Goal: Task Accomplishment & Management: Use online tool/utility

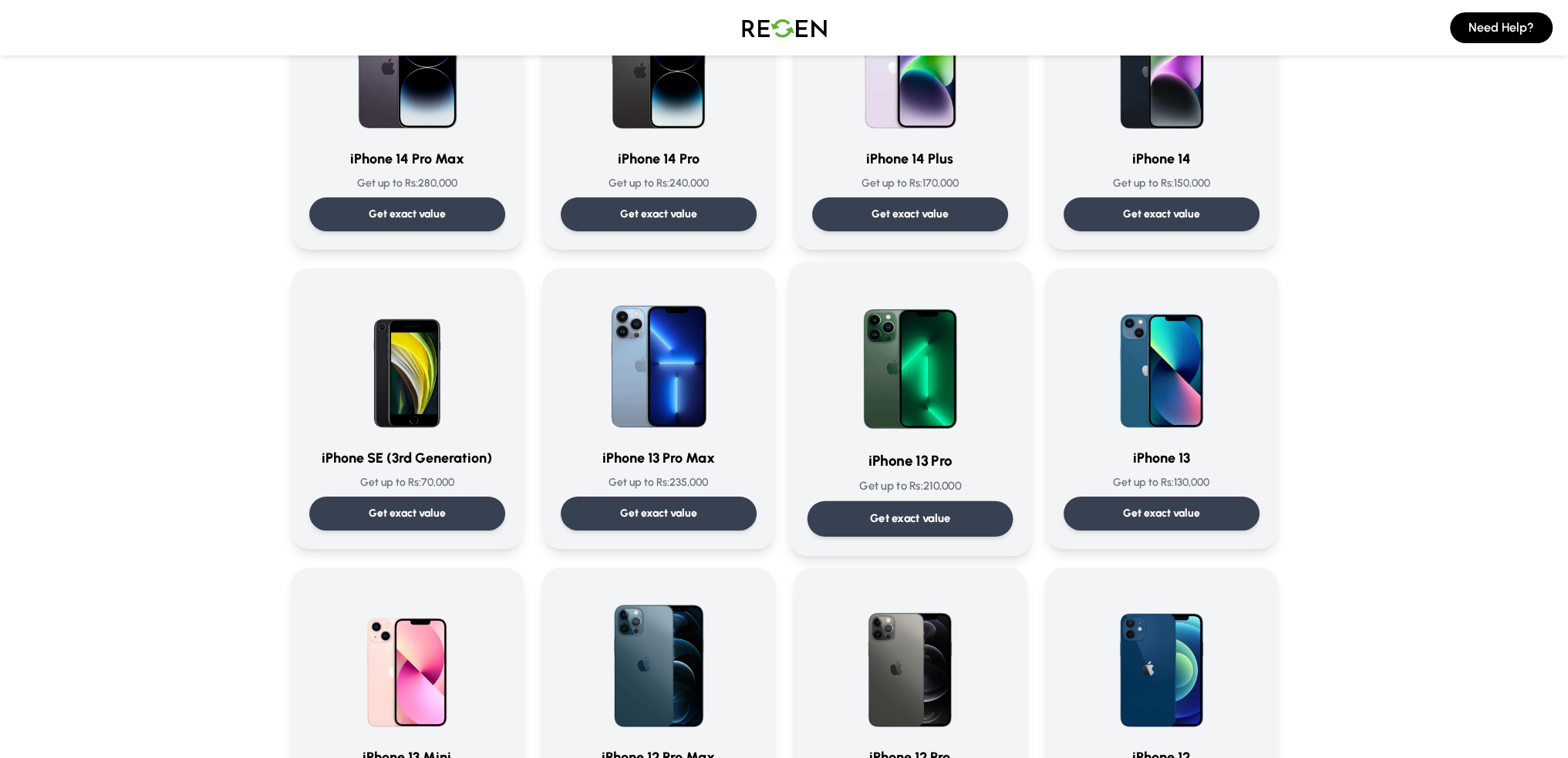
scroll to position [617, 0]
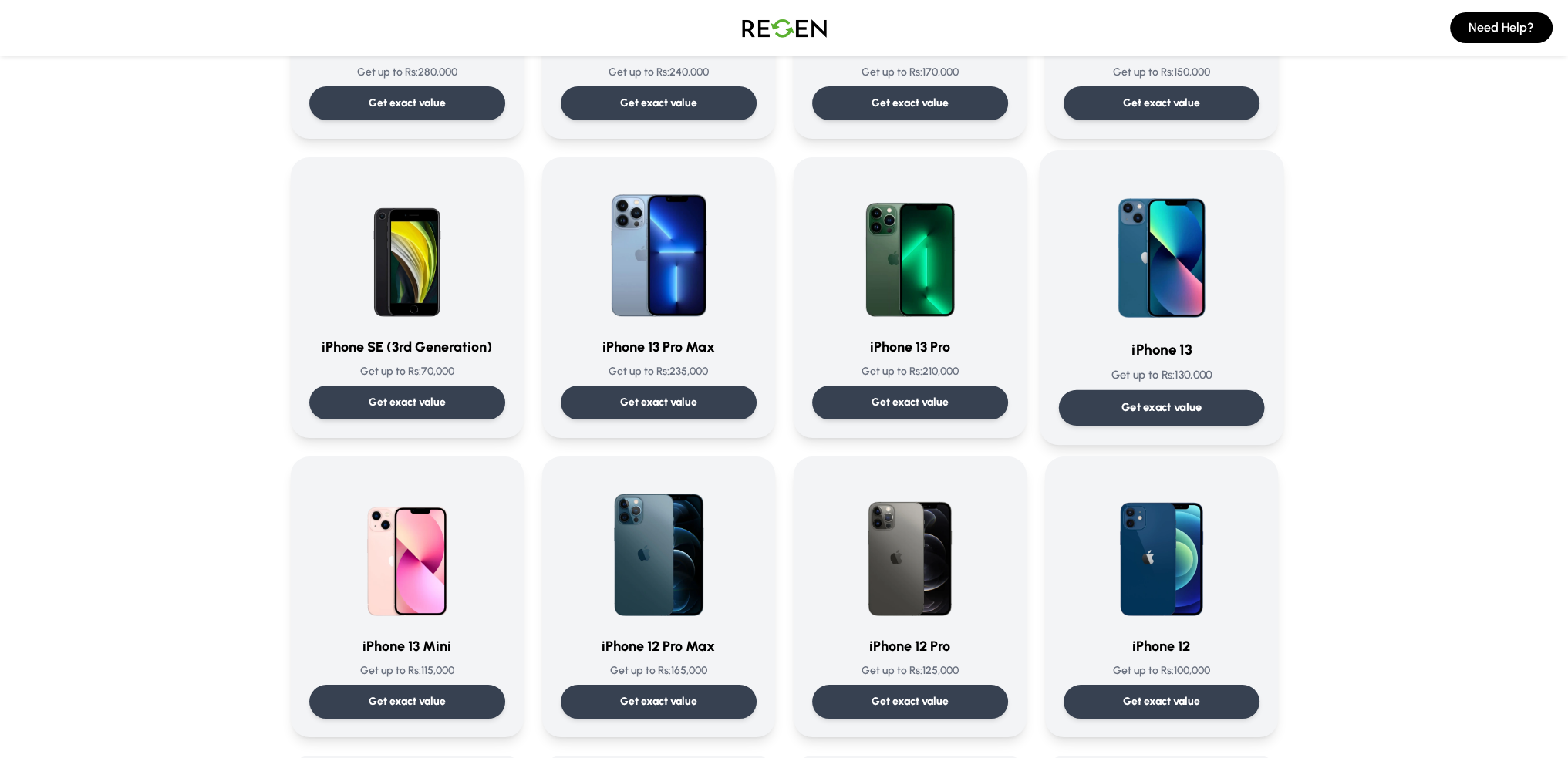
click at [1181, 411] on p "Get exact value" at bounding box center [1160, 408] width 81 height 17
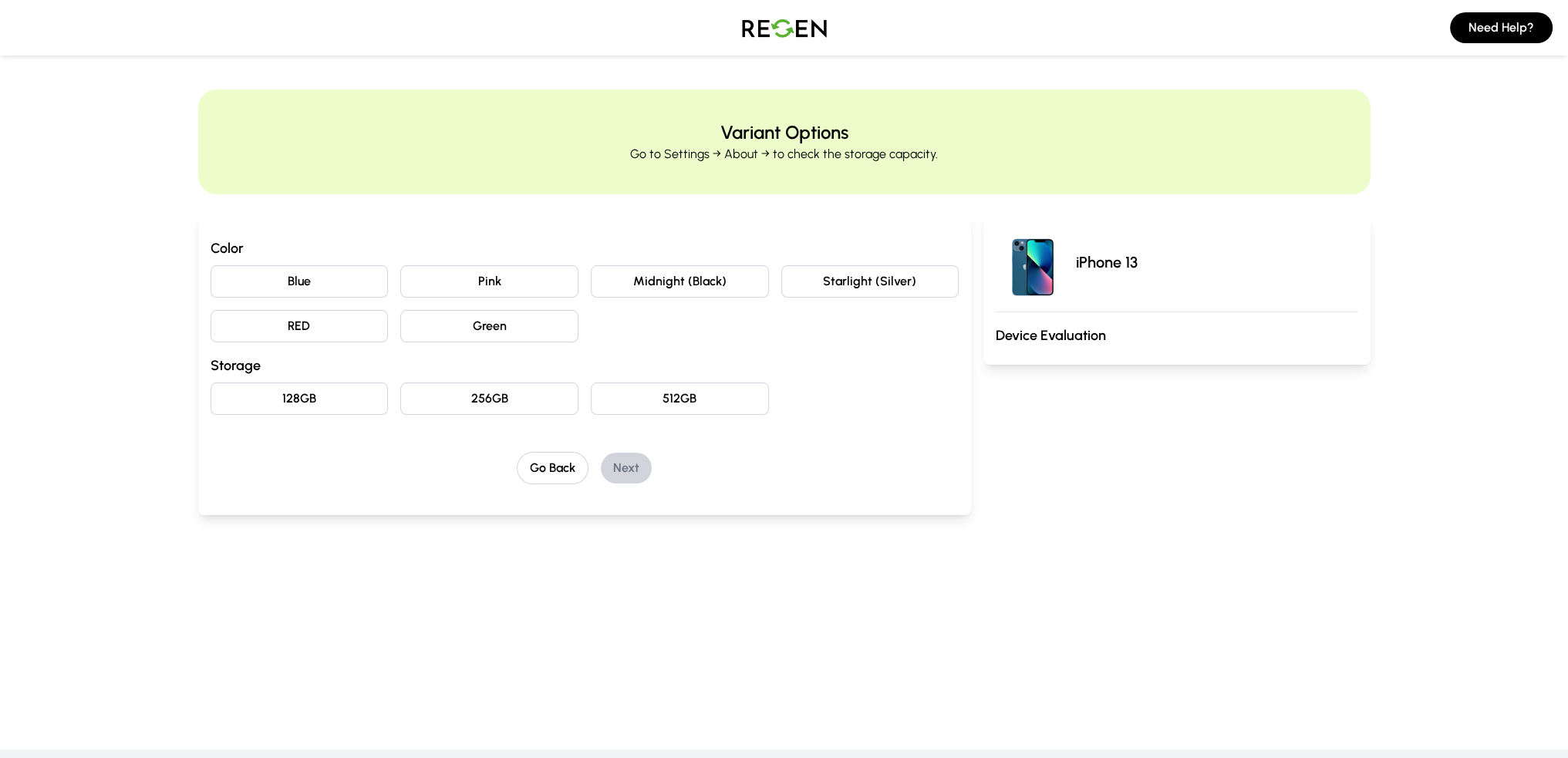
click at [648, 289] on button "Midnight (Black)" at bounding box center [679, 281] width 178 height 32
click at [331, 400] on button "128GB" at bounding box center [299, 398] width 178 height 32
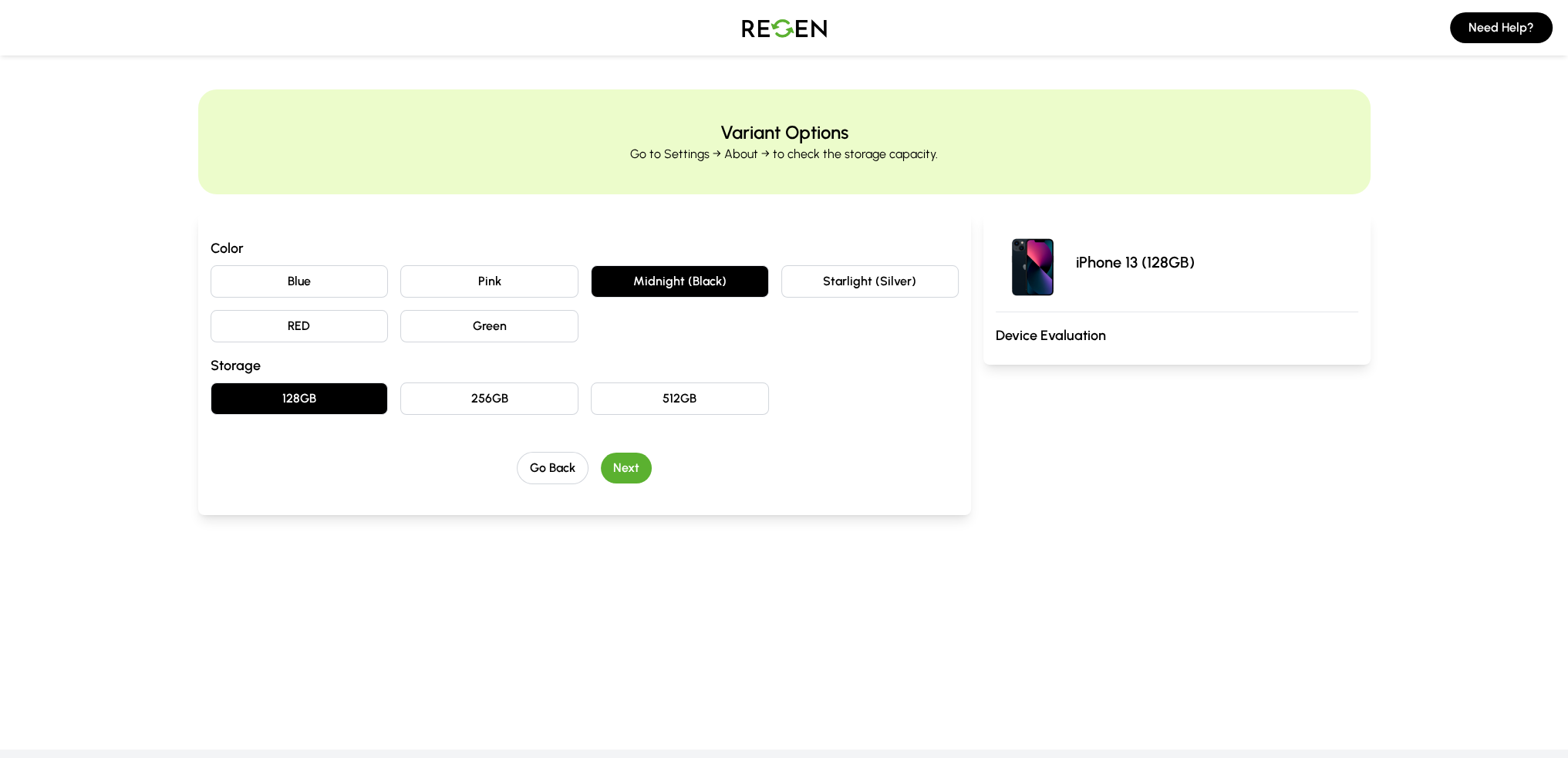
click at [627, 471] on button "Next" at bounding box center [626, 468] width 51 height 31
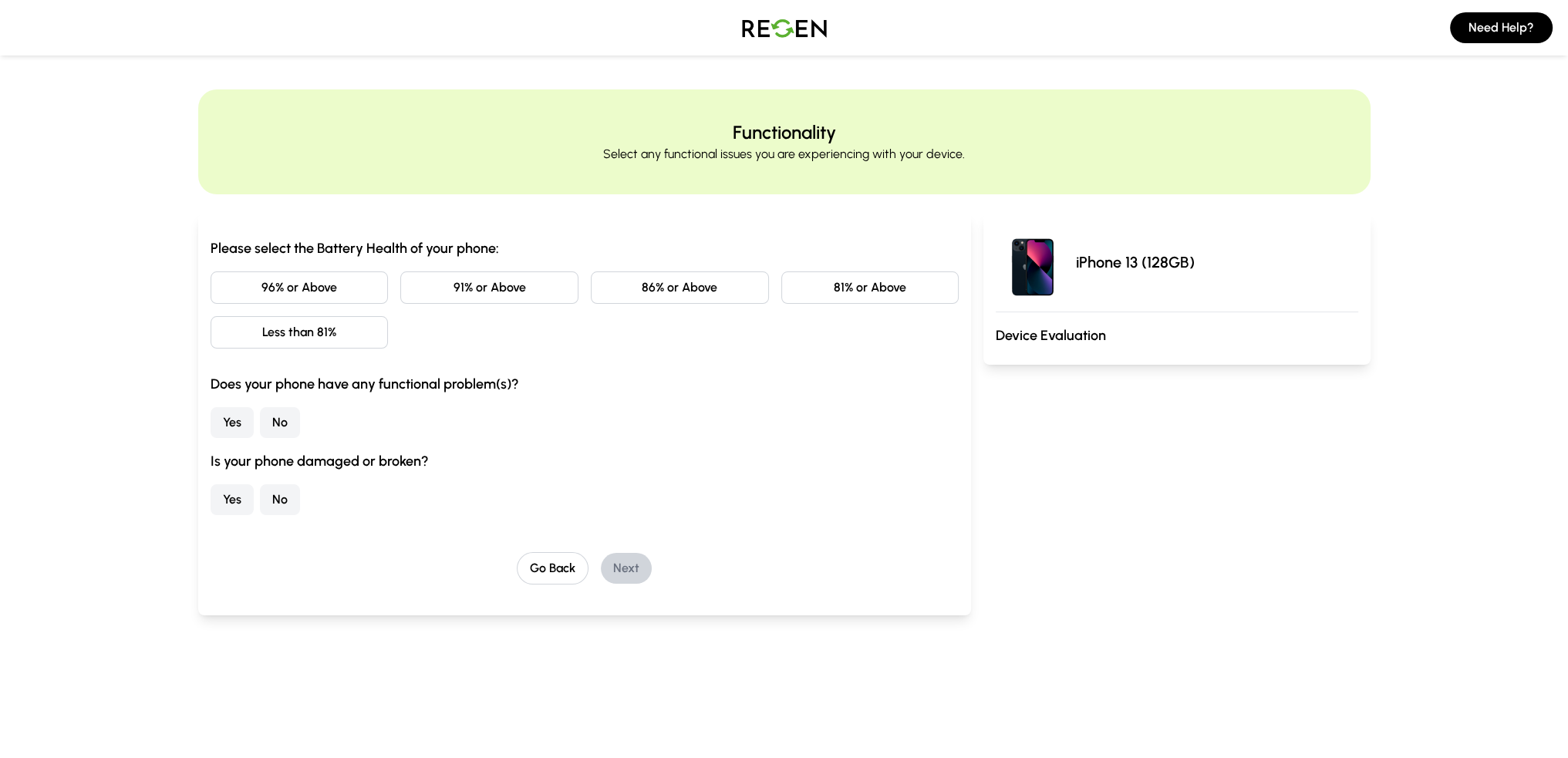
click at [338, 302] on button "96% or Above" at bounding box center [299, 287] width 178 height 32
click at [284, 419] on button "No" at bounding box center [279, 423] width 40 height 31
click at [273, 496] on button "No" at bounding box center [279, 500] width 40 height 31
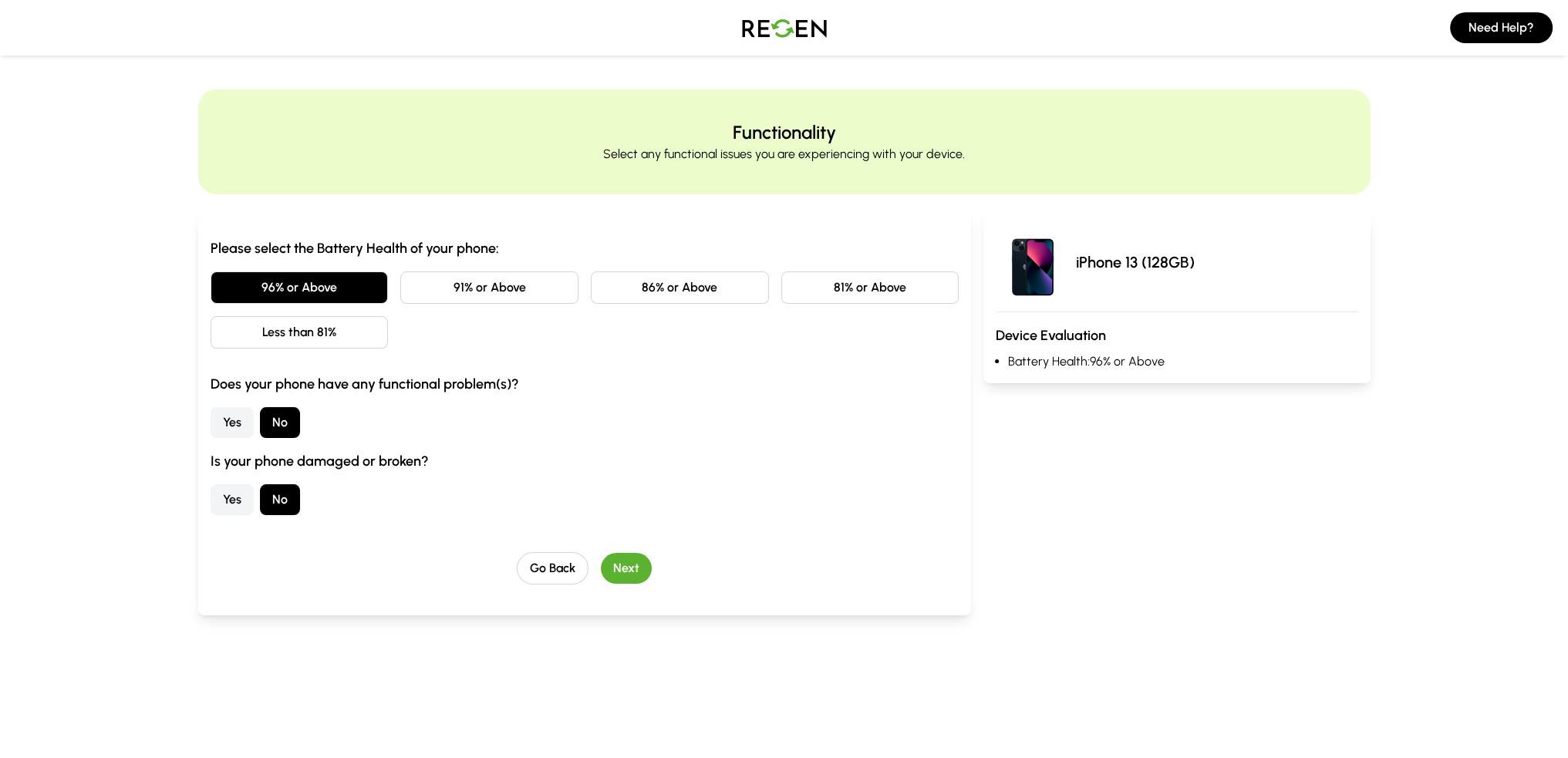
click at [645, 571] on button "Next" at bounding box center [626, 568] width 51 height 31
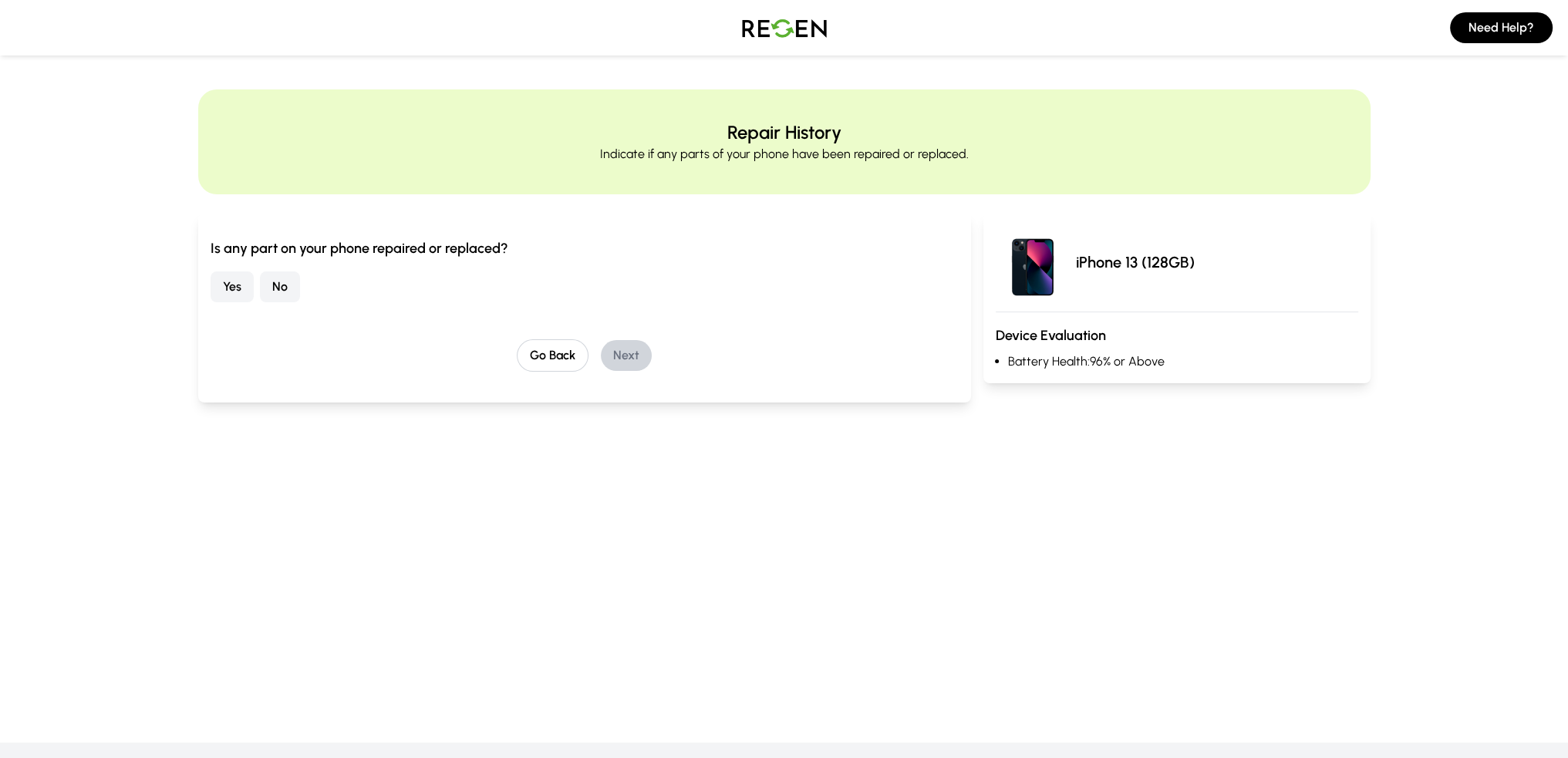
click at [274, 293] on button "No" at bounding box center [279, 287] width 40 height 31
click at [616, 355] on button "Next" at bounding box center [626, 356] width 51 height 31
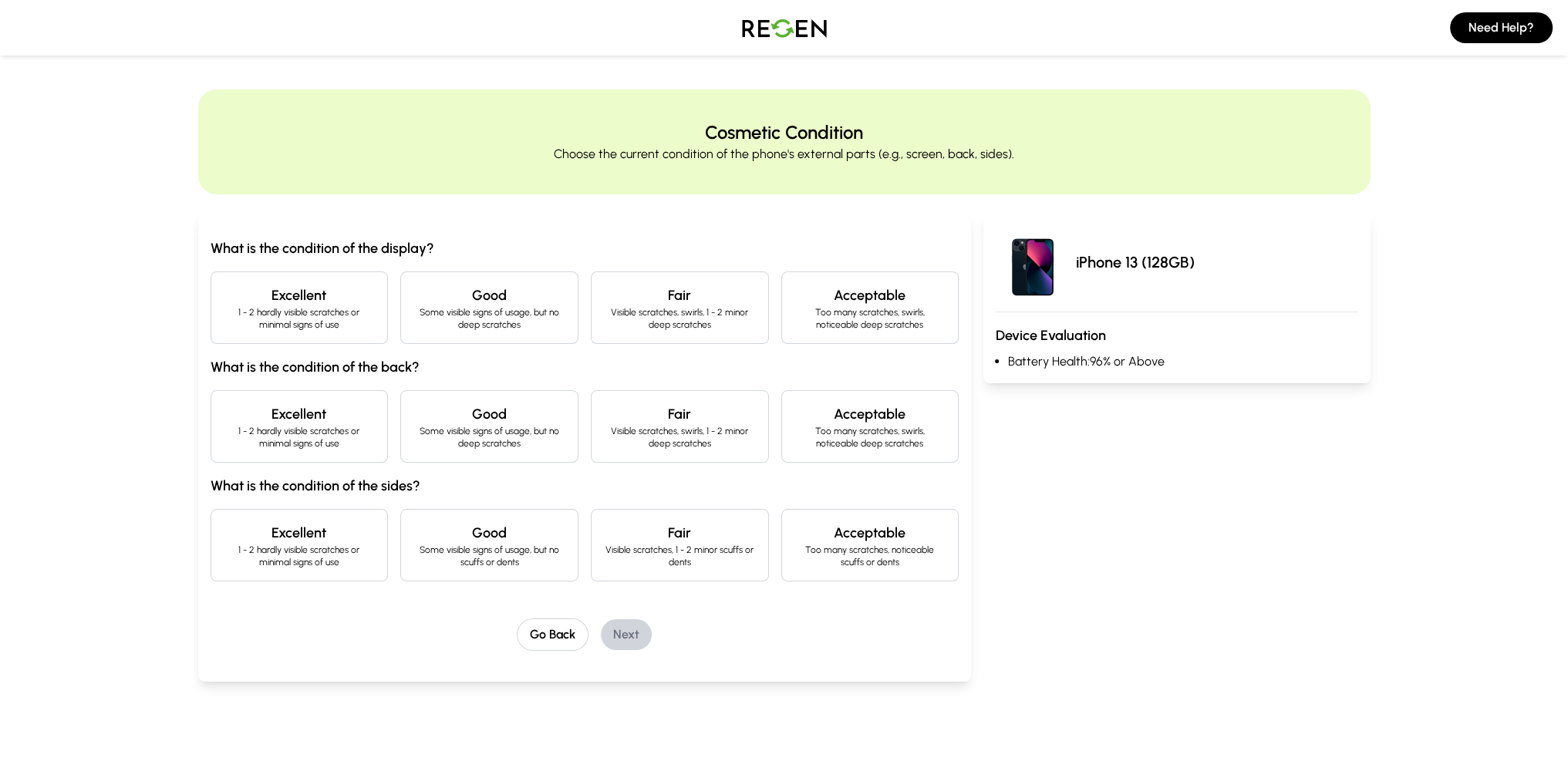
click at [340, 299] on h4 "Excellent" at bounding box center [300, 296] width 152 height 21
click at [437, 412] on h4 "Good" at bounding box center [489, 415] width 152 height 21
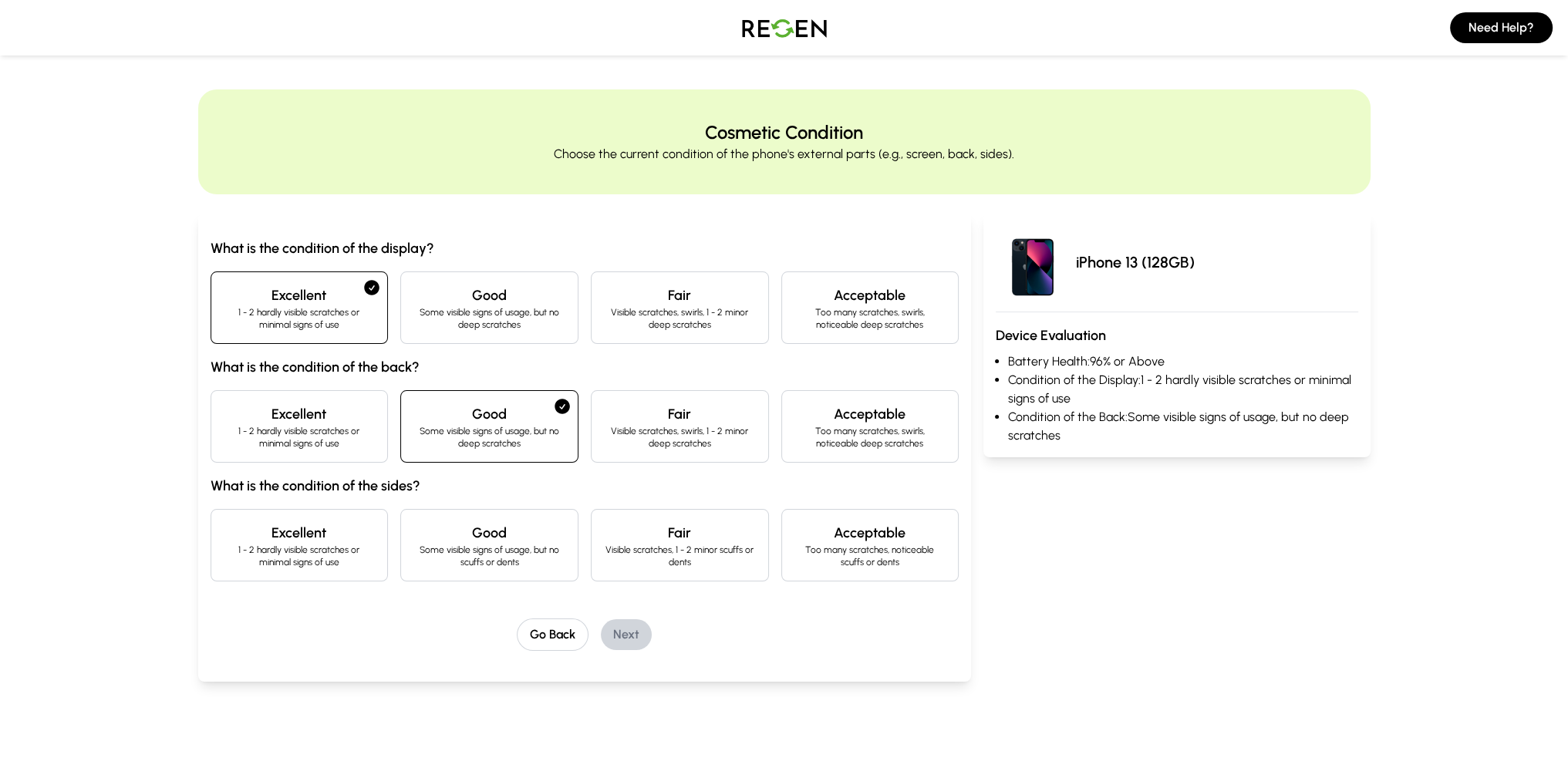
click at [432, 527] on h4 "Good" at bounding box center [489, 533] width 152 height 21
click at [618, 630] on button "Next" at bounding box center [626, 635] width 51 height 31
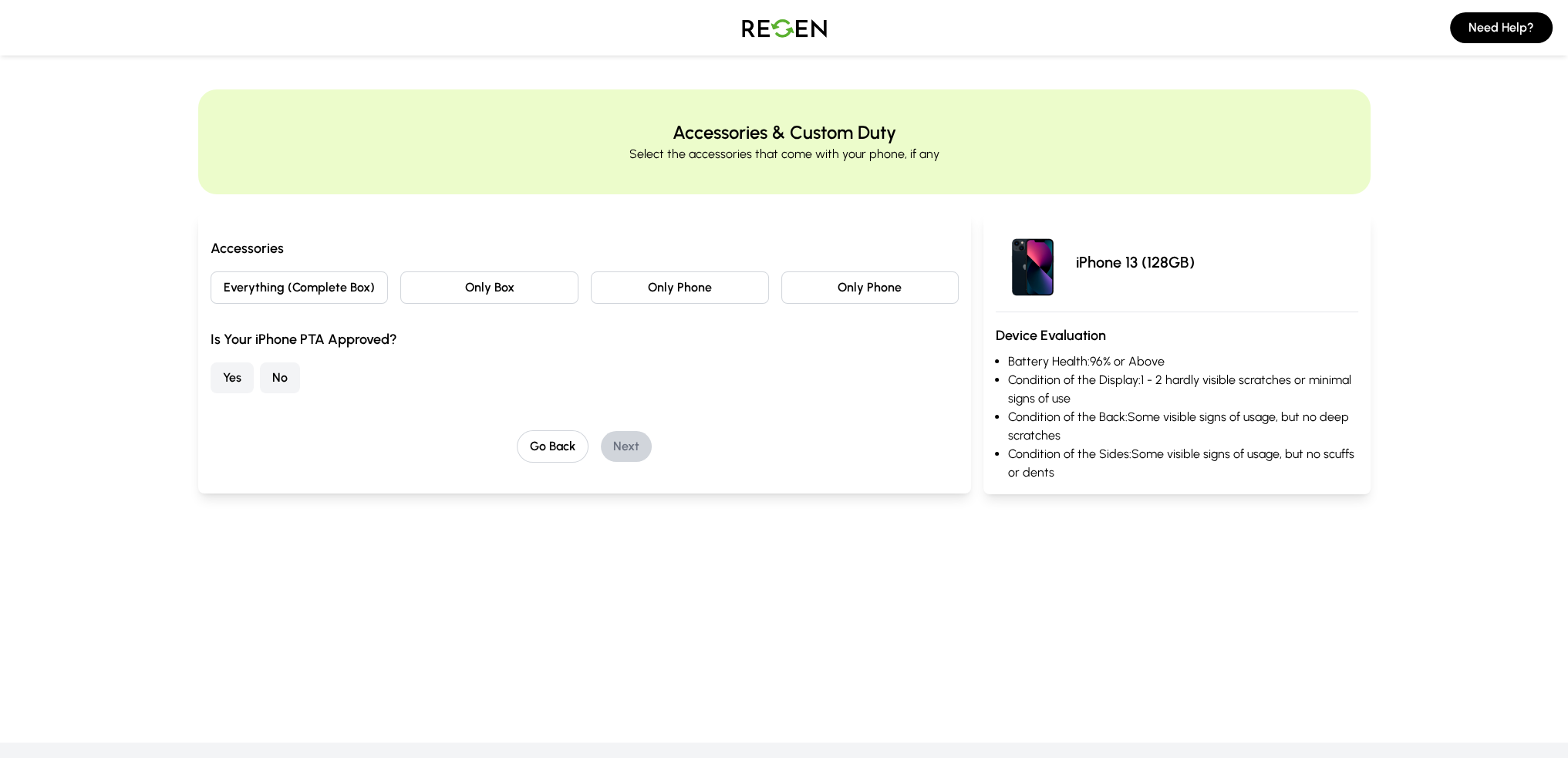
click at [616, 292] on button "Only Phone" at bounding box center [679, 287] width 178 height 32
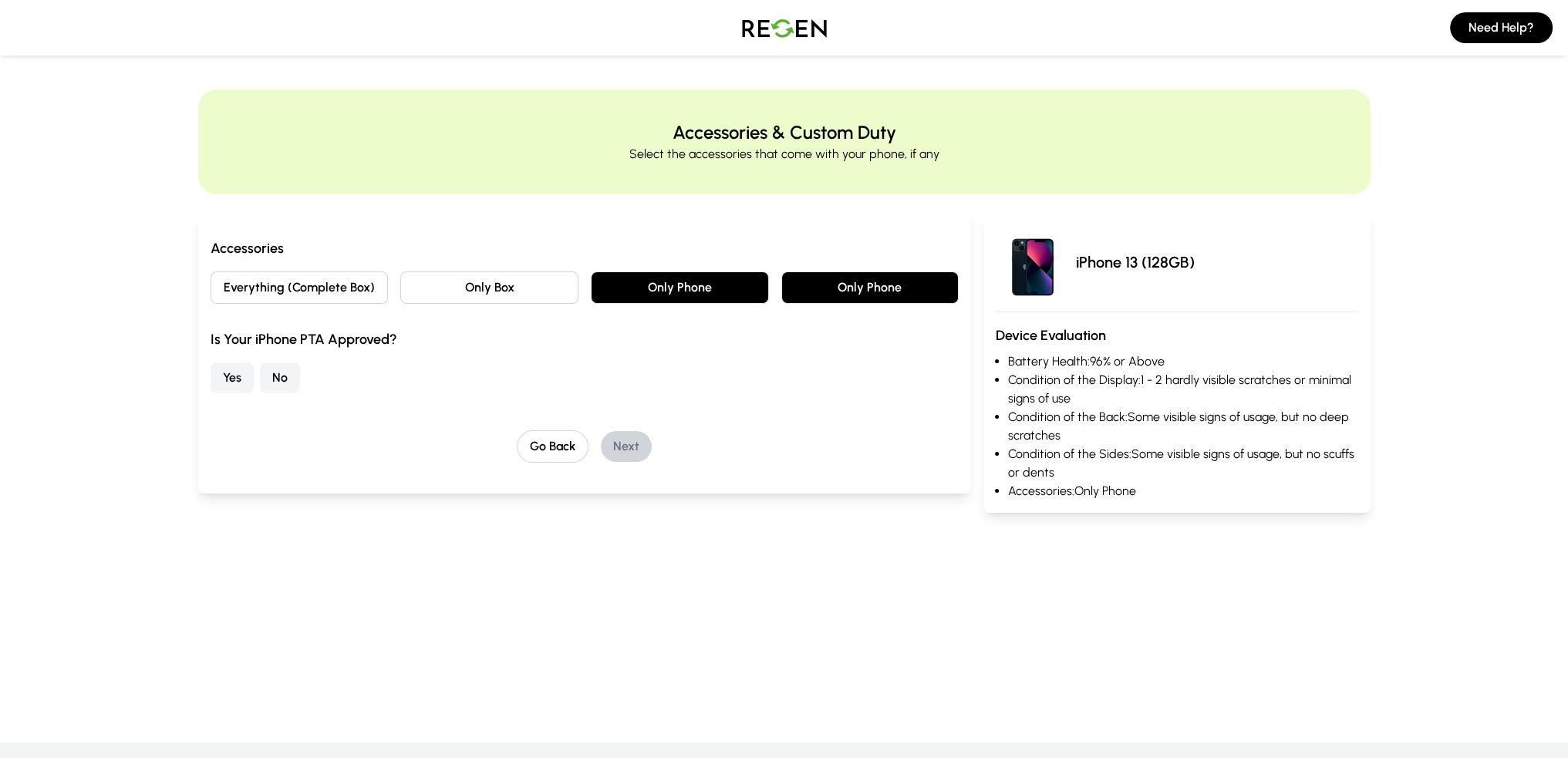
click at [237, 370] on button "Yes" at bounding box center [232, 379] width 43 height 31
click at [618, 441] on button "Next" at bounding box center [626, 447] width 51 height 31
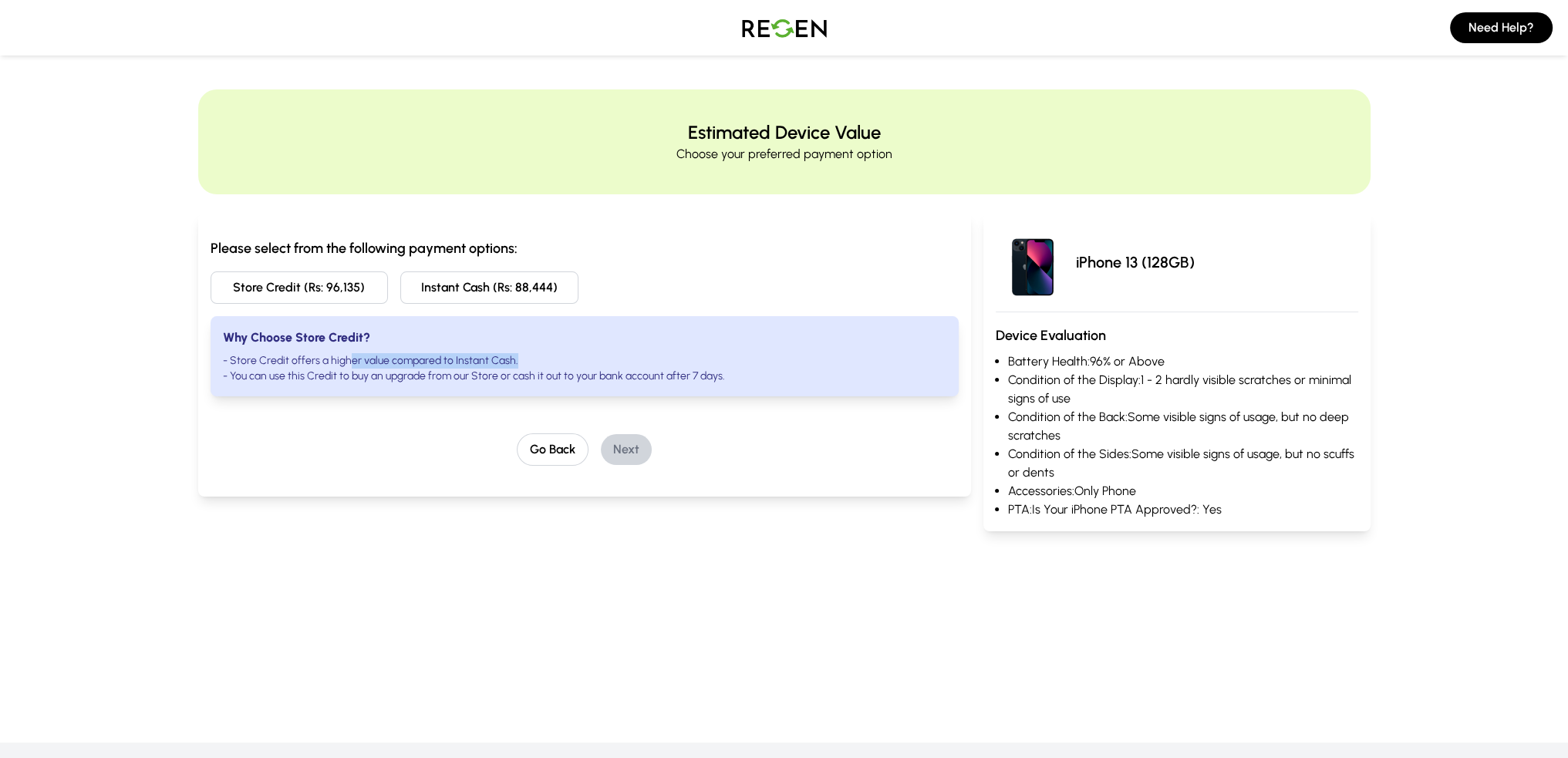
drag, startPoint x: 347, startPoint y: 359, endPoint x: 571, endPoint y: 360, distance: 224.0
click at [571, 360] on li "- Store Credit offers a higher value compared to Instant Cash." at bounding box center [585, 361] width 724 height 16
click at [533, 452] on button "Go Back" at bounding box center [552, 449] width 72 height 32
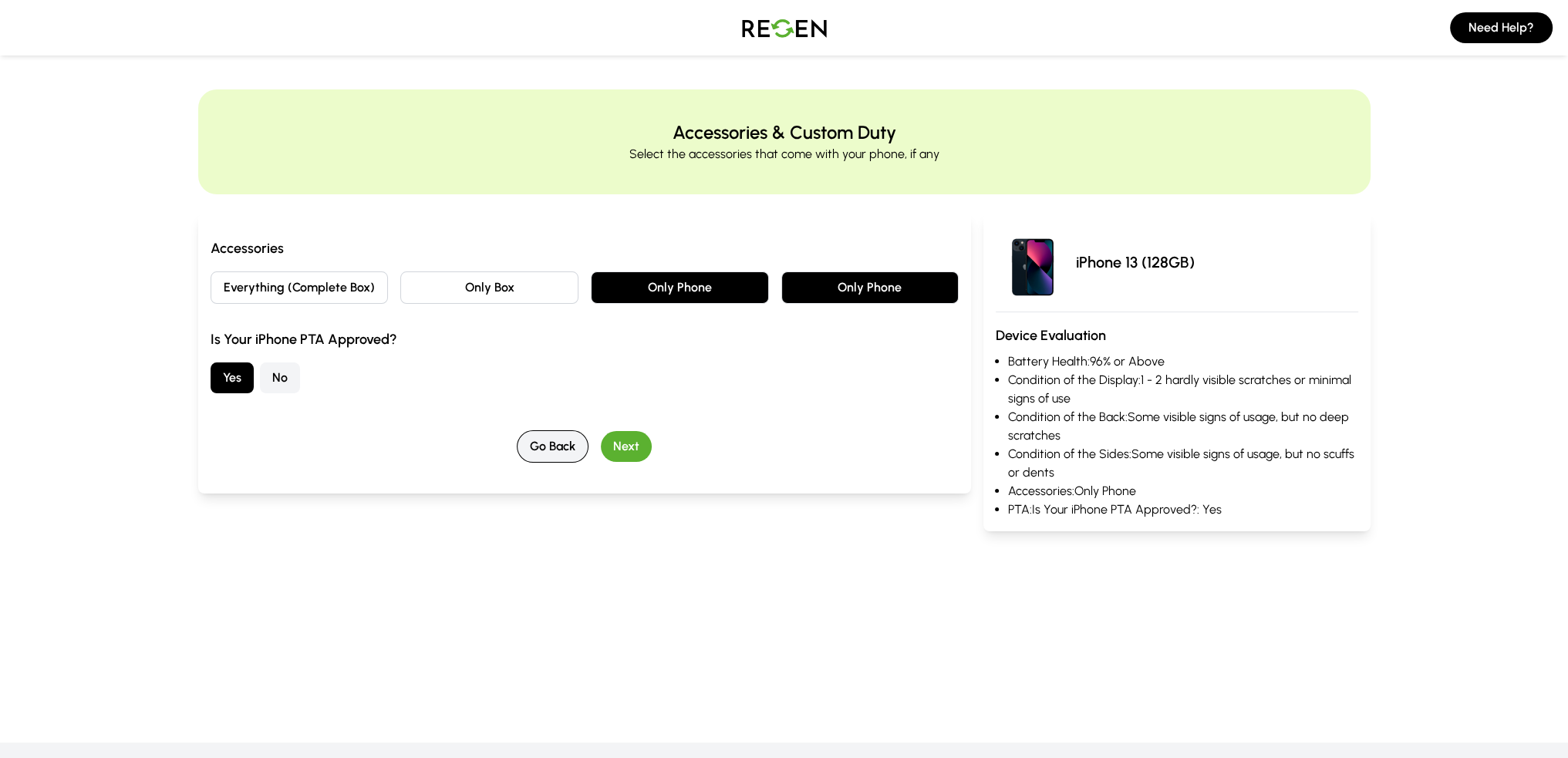
click at [535, 449] on button "Go Back" at bounding box center [552, 446] width 72 height 32
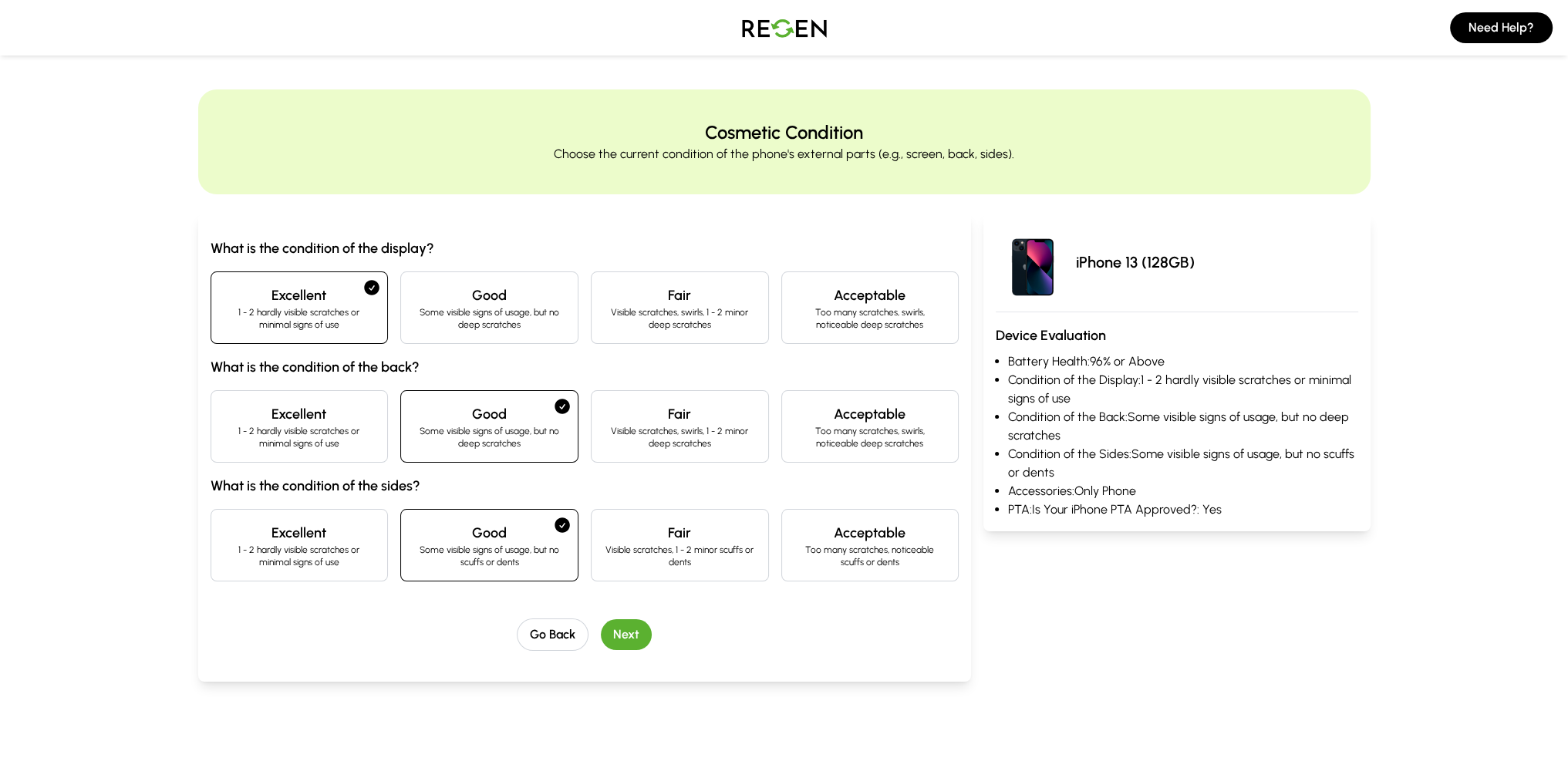
click at [349, 431] on p "1 - 2 hardly visible scratches or minimal signs of use" at bounding box center [300, 437] width 152 height 24
click at [345, 496] on h3 "What is the condition of the sides?" at bounding box center [585, 486] width 749 height 21
click at [345, 519] on div "Excellent 1 - 2 hardly visible scratches or minimal signs of use" at bounding box center [299, 545] width 178 height 73
click at [559, 637] on button "Go Back" at bounding box center [552, 634] width 72 height 32
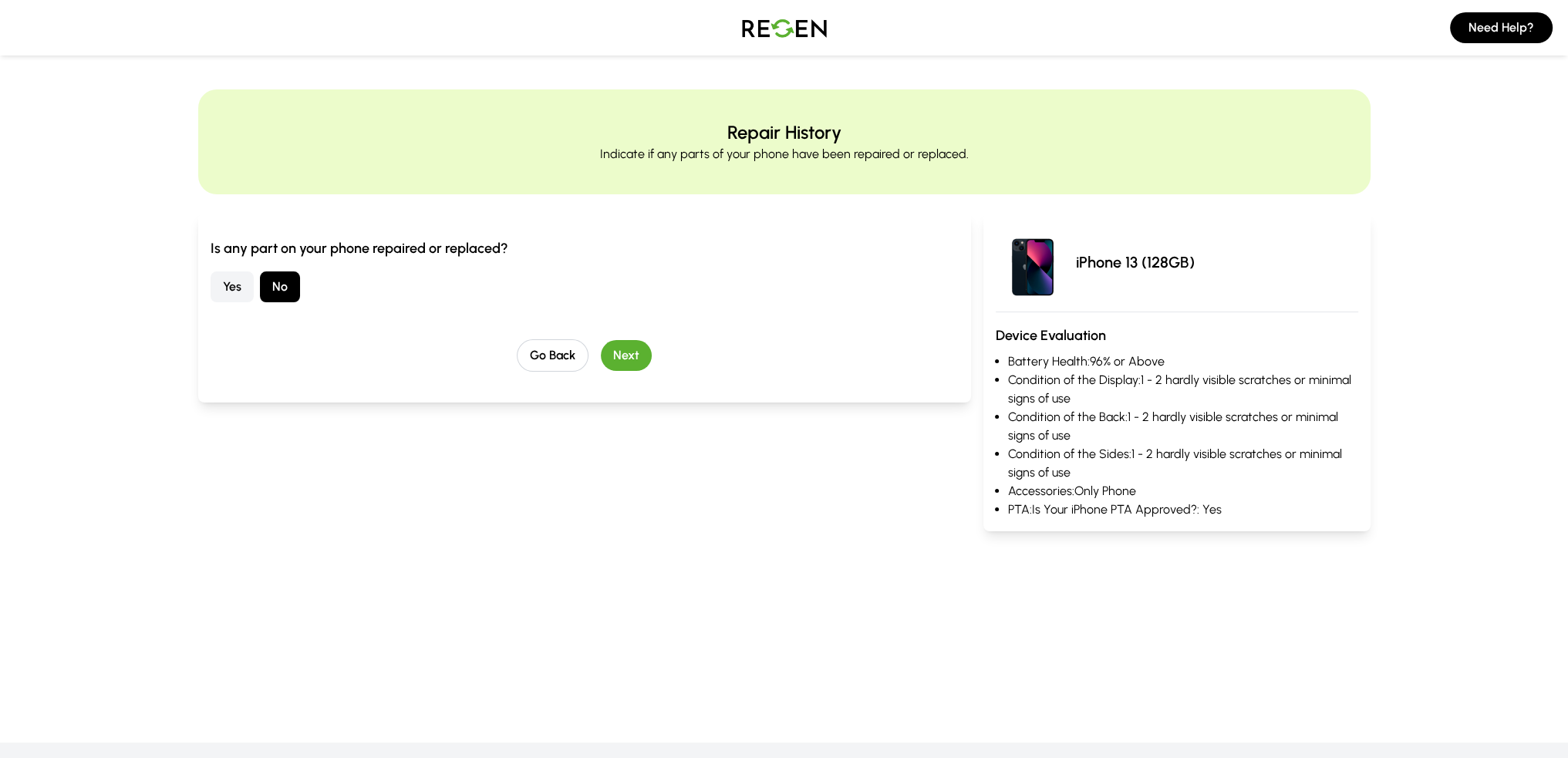
click at [635, 355] on button "Next" at bounding box center [626, 356] width 51 height 31
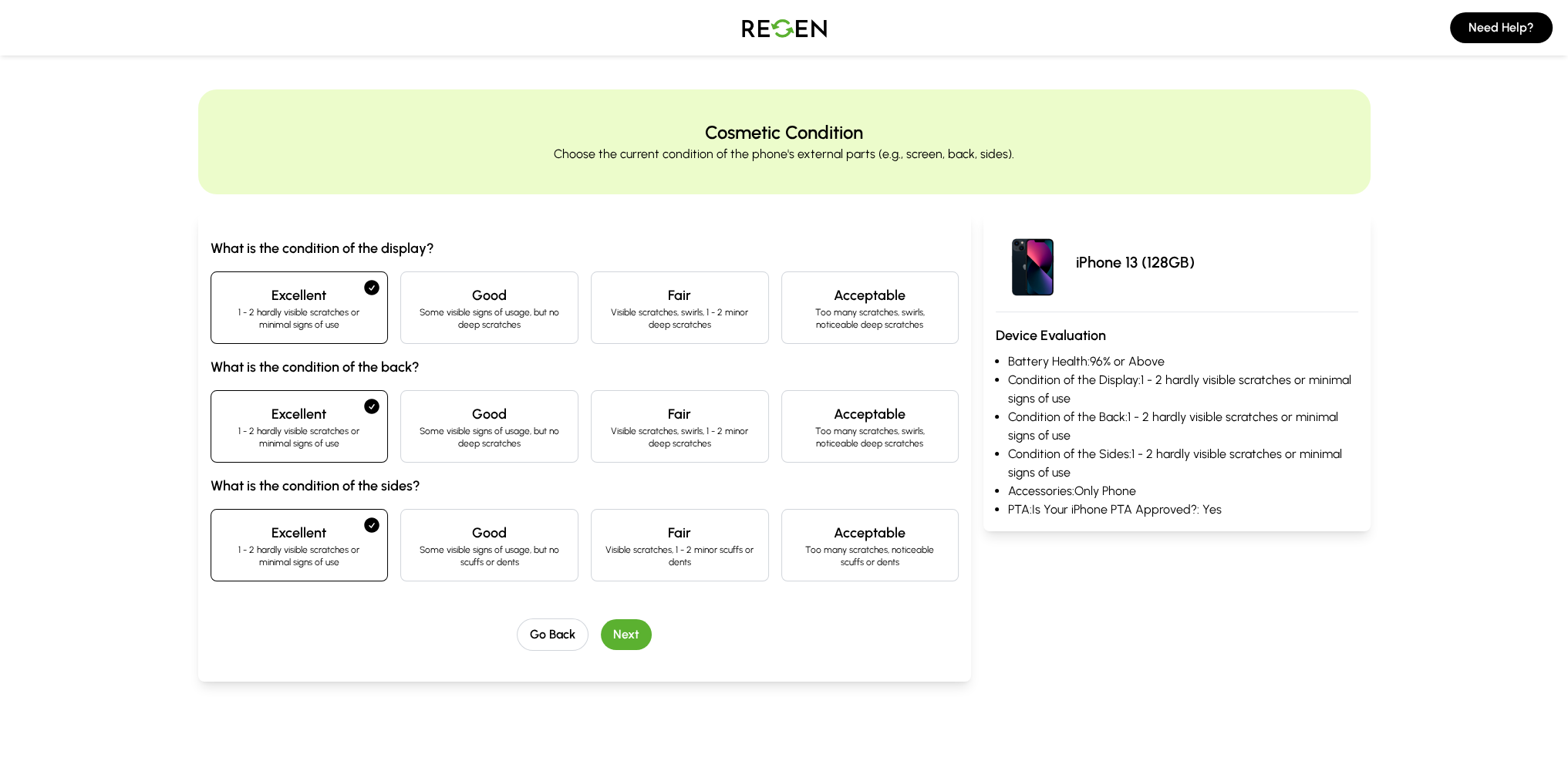
click at [626, 644] on button "Next" at bounding box center [626, 635] width 51 height 31
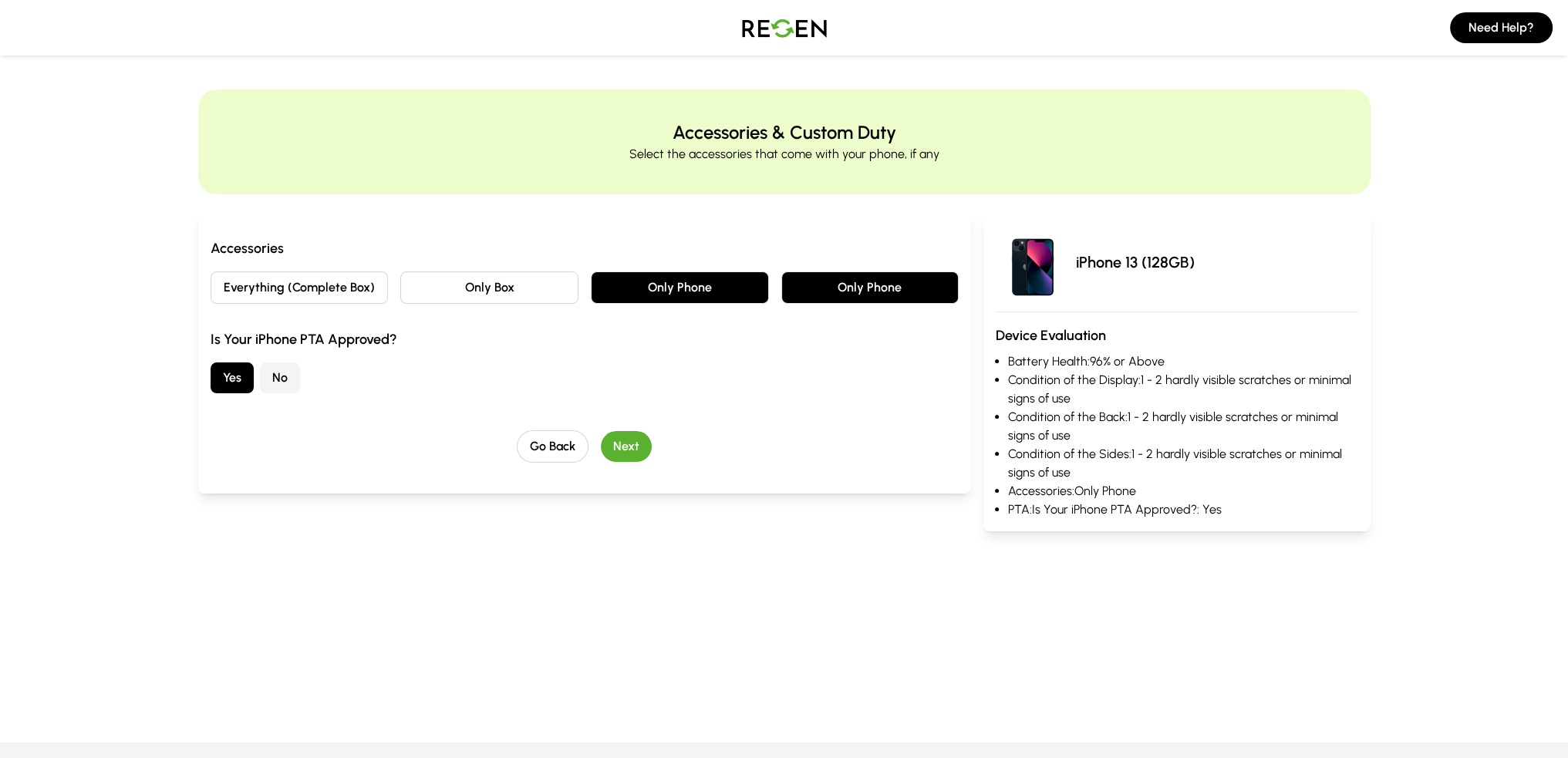
click at [619, 451] on button "Next" at bounding box center [626, 447] width 51 height 31
